Goal: Submit feedback/report problem

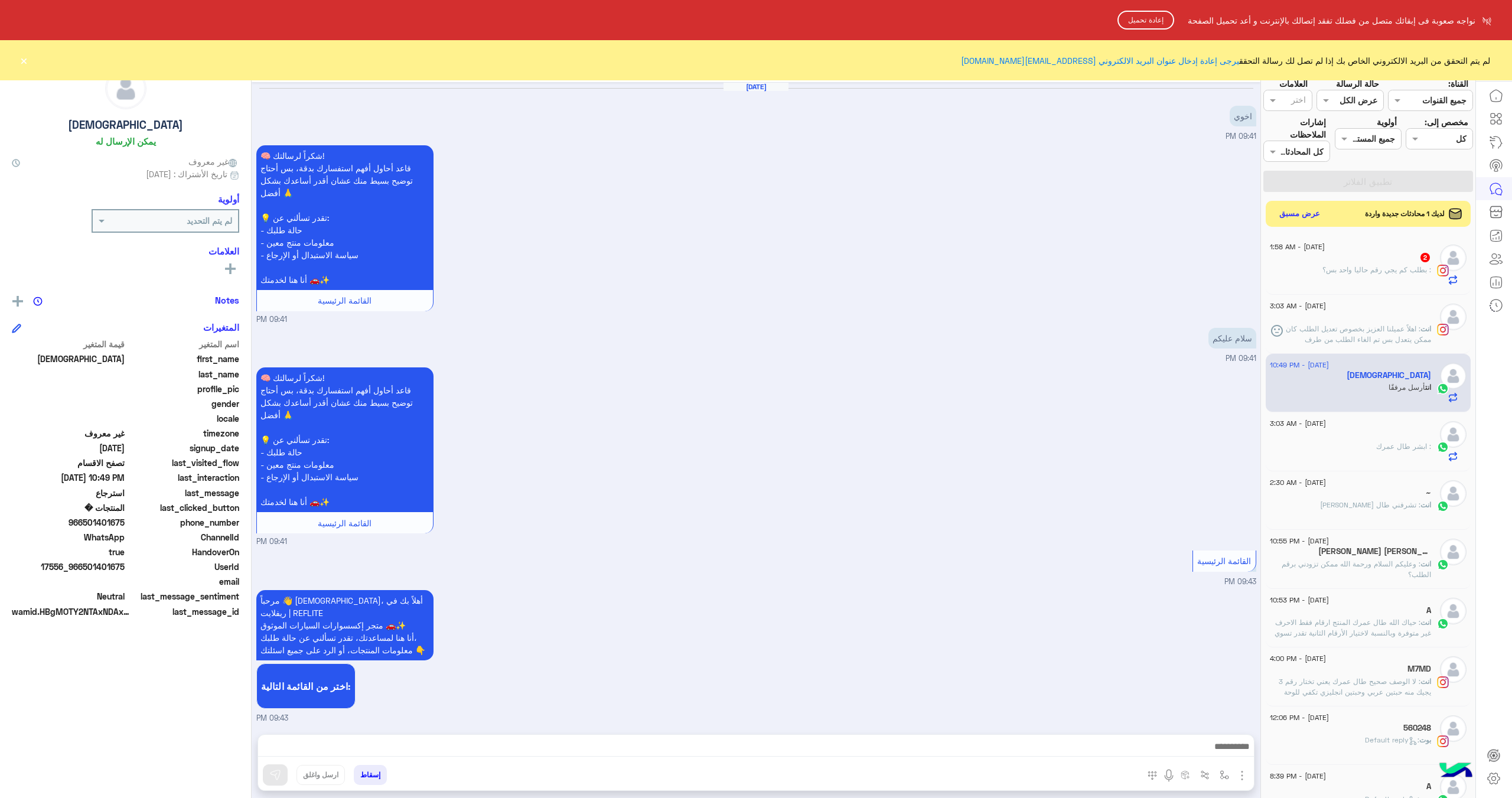
scroll to position [2059, 0]
